Goal: Find contact information: Find work email

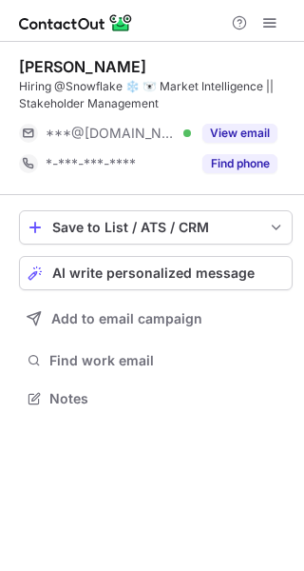
scroll to position [385, 304]
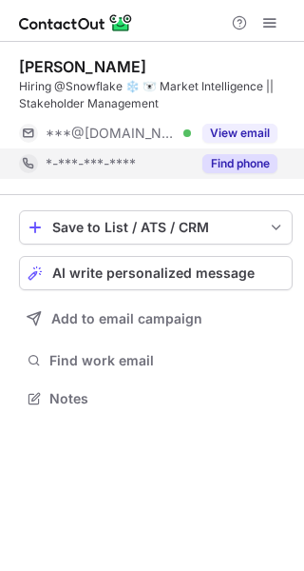
click at [245, 159] on button "Find phone" at bounding box center [240, 163] width 75 height 19
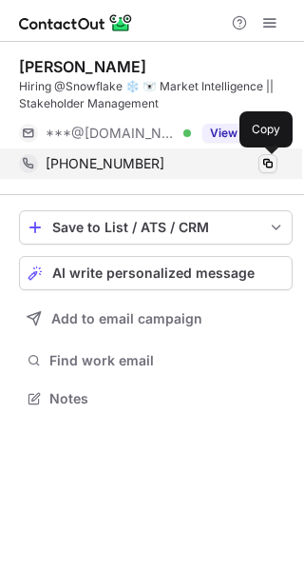
click at [267, 160] on span at bounding box center [268, 163] width 15 height 15
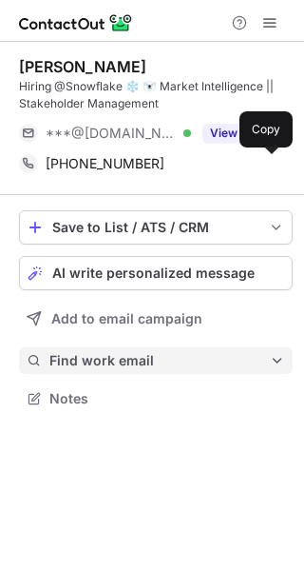
click at [181, 353] on span "Find work email" at bounding box center [159, 360] width 221 height 17
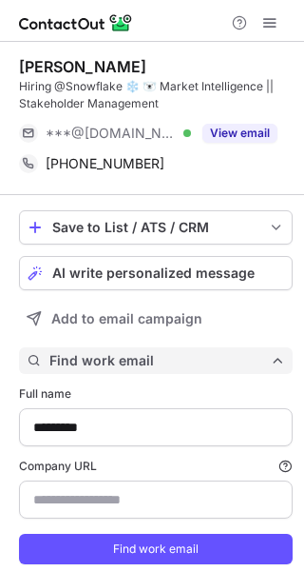
scroll to position [587, 291]
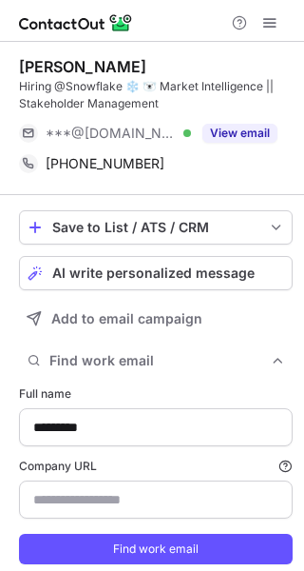
type input "**********"
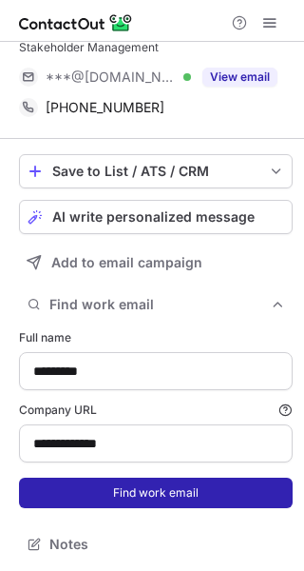
scroll to position [58, 0]
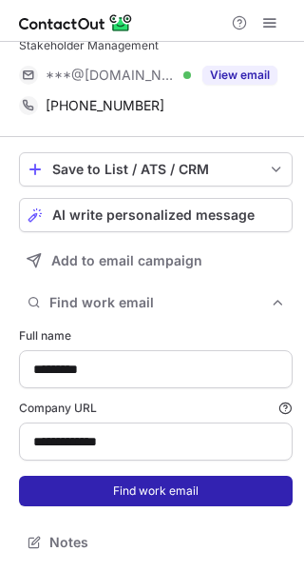
click at [132, 495] on button "Find work email" at bounding box center [156, 491] width 274 height 30
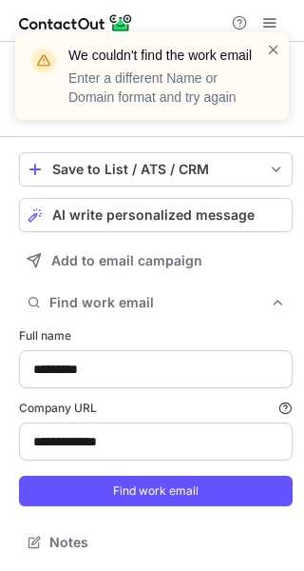
click at [270, 18] on div "We couldn't find the work email Enter a different Name or Domain format and try…" at bounding box center [152, 83] width 304 height 141
click at [267, 25] on div "We couldn't find the work email Enter a different Name or Domain format and try…" at bounding box center [152, 83] width 304 height 141
